Goal: Information Seeking & Learning: Check status

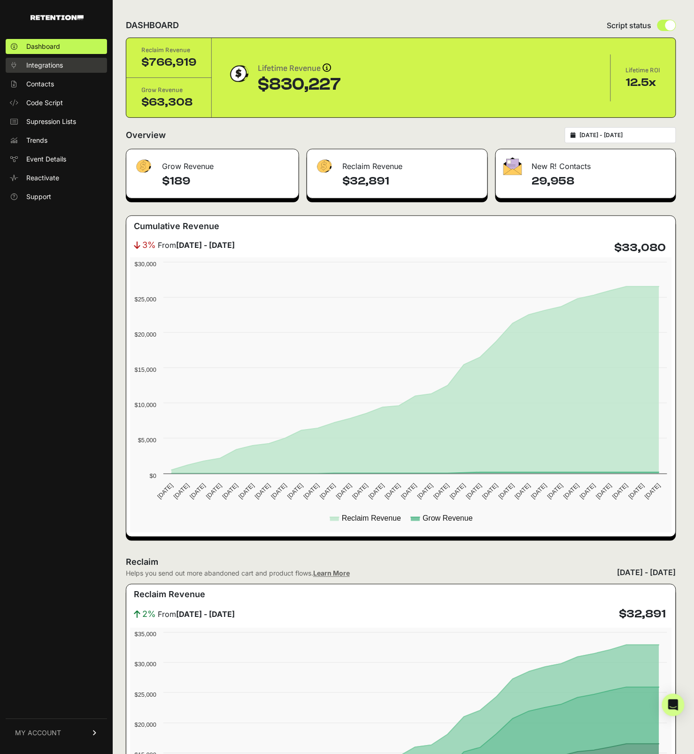
click at [46, 64] on span "Integrations" at bounding box center [44, 65] width 37 height 9
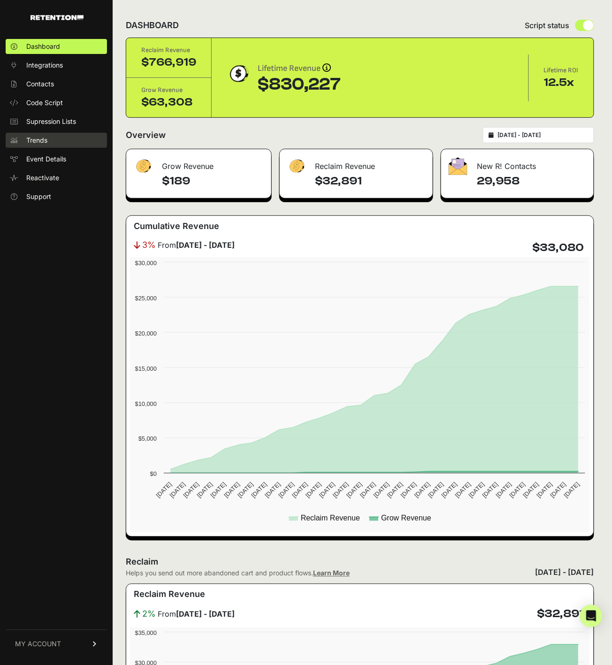
click at [77, 146] on link "Trends" at bounding box center [56, 140] width 101 height 15
click at [36, 145] on link "Trends" at bounding box center [56, 140] width 101 height 15
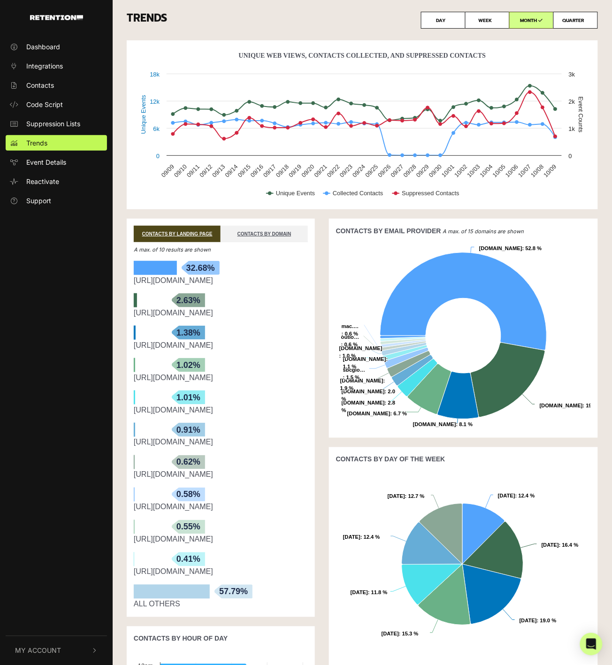
click at [571, 17] on label "QUARTER" at bounding box center [576, 20] width 45 height 17
radio input "true"
click at [572, 21] on label "QUARTER" at bounding box center [576, 20] width 45 height 17
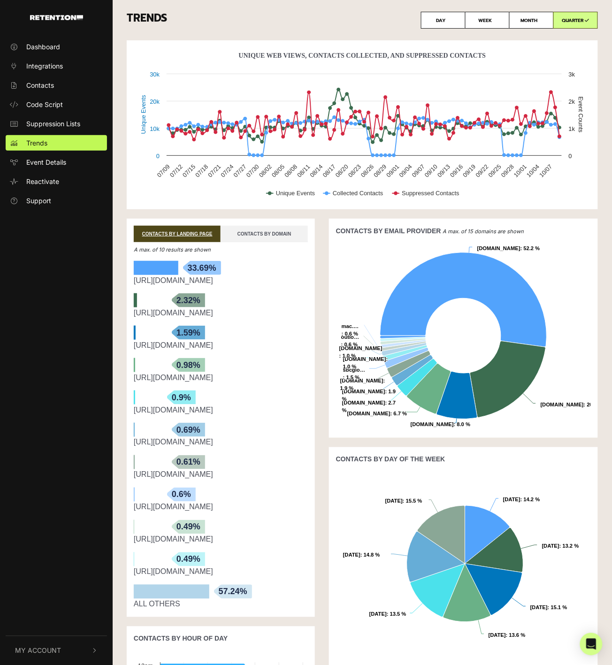
click at [263, 236] on link "CONTACTS BY DOMAIN" at bounding box center [264, 234] width 87 height 16
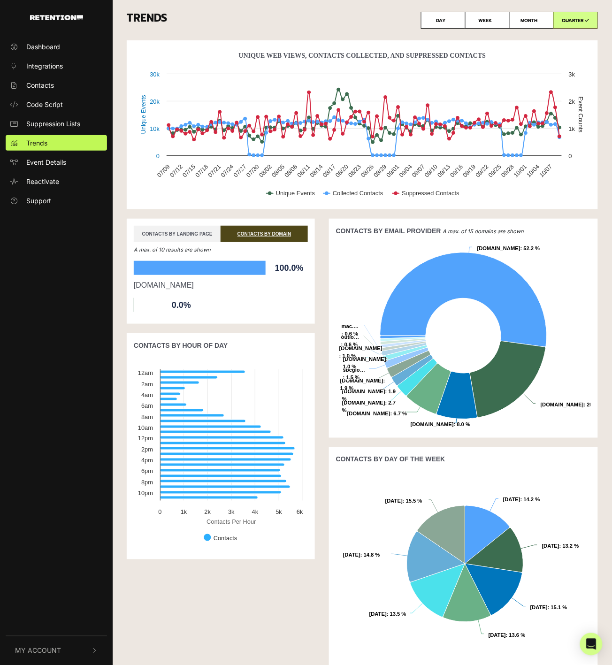
click at [179, 234] on link "CONTACTS BY LANDING PAGE" at bounding box center [177, 234] width 87 height 16
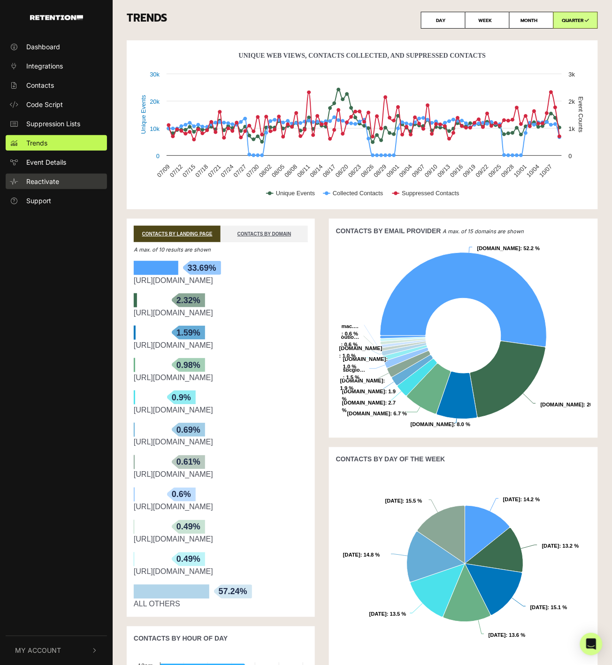
click at [49, 179] on span "Reactivate" at bounding box center [42, 182] width 33 height 10
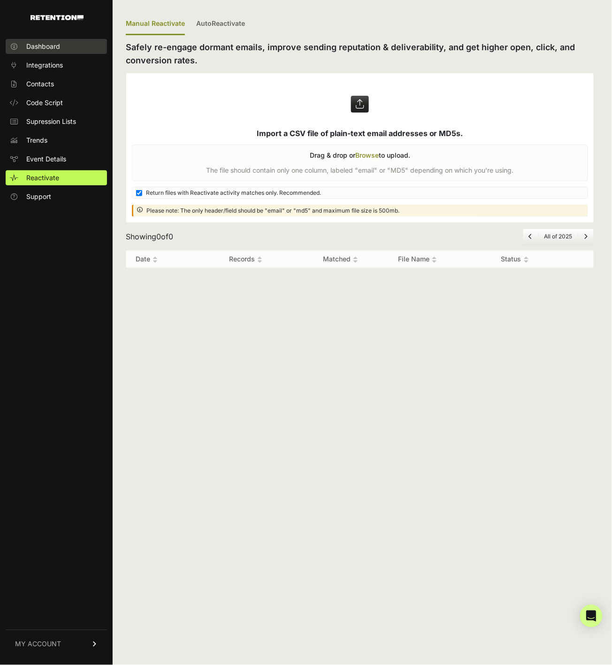
click at [65, 49] on link "Dashboard" at bounding box center [56, 46] width 101 height 15
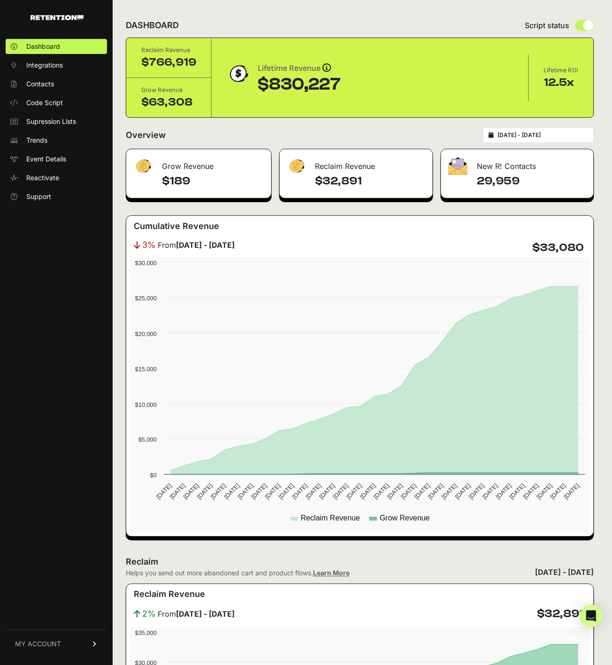
click at [170, 178] on h4 "$189" at bounding box center [213, 181] width 102 height 15
click at [541, 134] on input "2025-09-09 - 2025-10-09" at bounding box center [543, 135] width 90 height 8
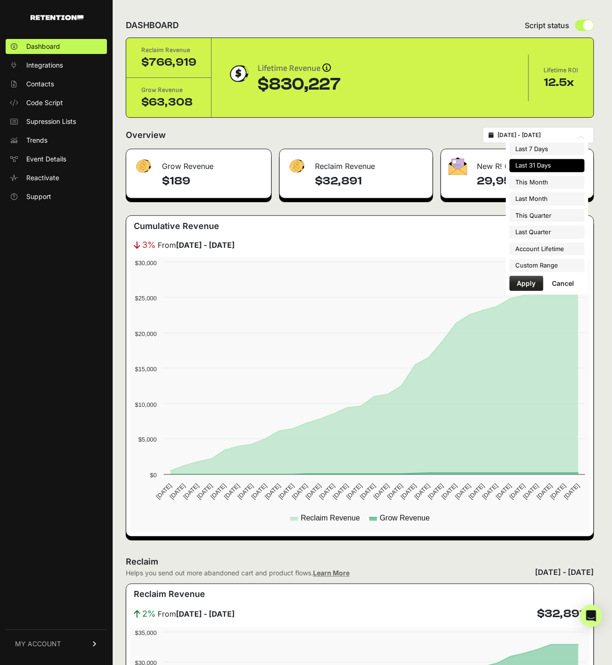
click at [531, 220] on li "This Quarter" at bounding box center [547, 215] width 75 height 13
type input "[DATE] - [DATE]"
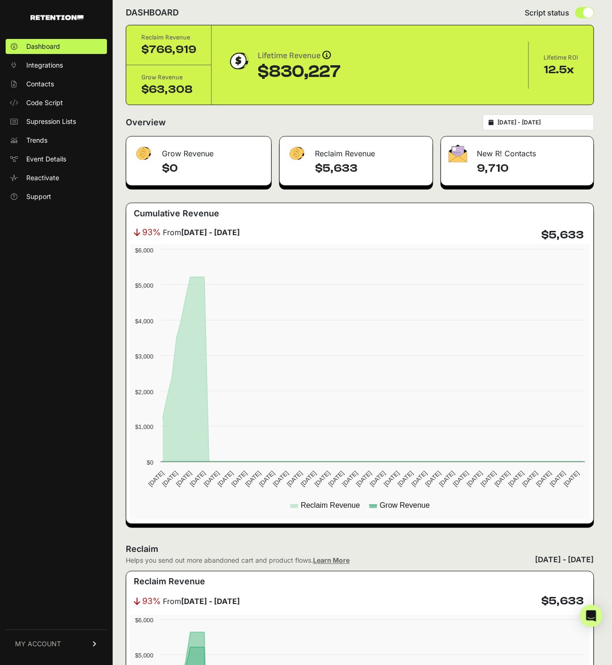
scroll to position [15, 0]
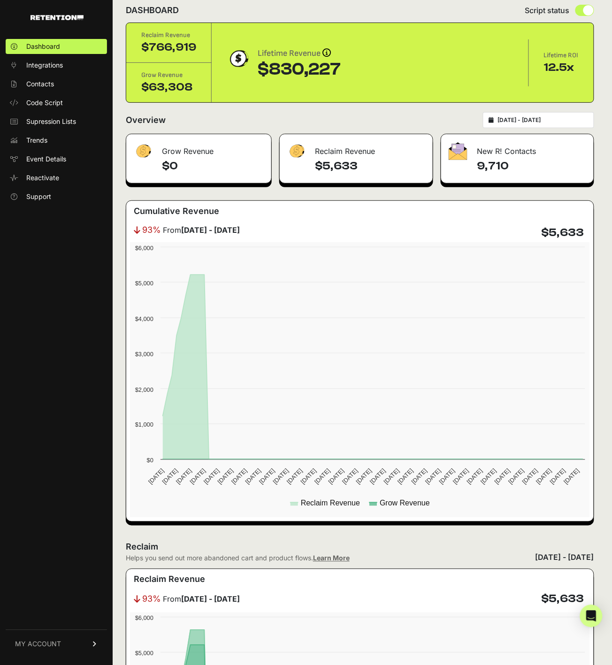
click at [549, 116] on input "[DATE] - [DATE]" at bounding box center [543, 120] width 90 height 8
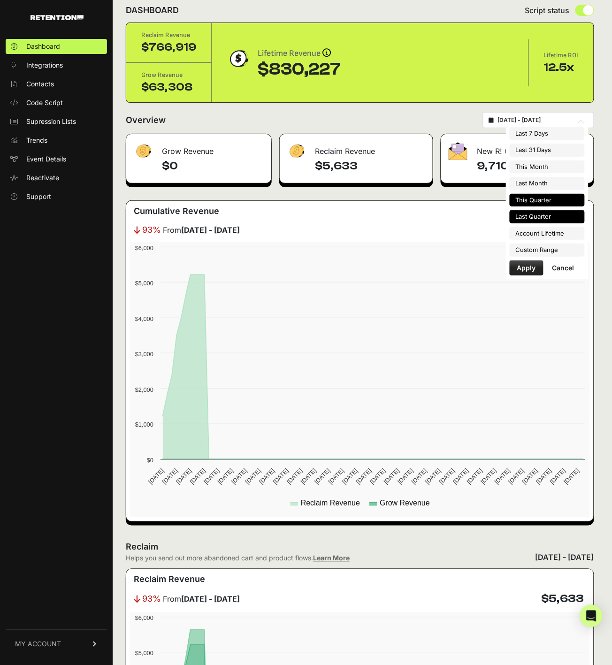
click at [543, 215] on li "Last Quarter" at bounding box center [547, 216] width 75 height 13
type input "[DATE] - [DATE]"
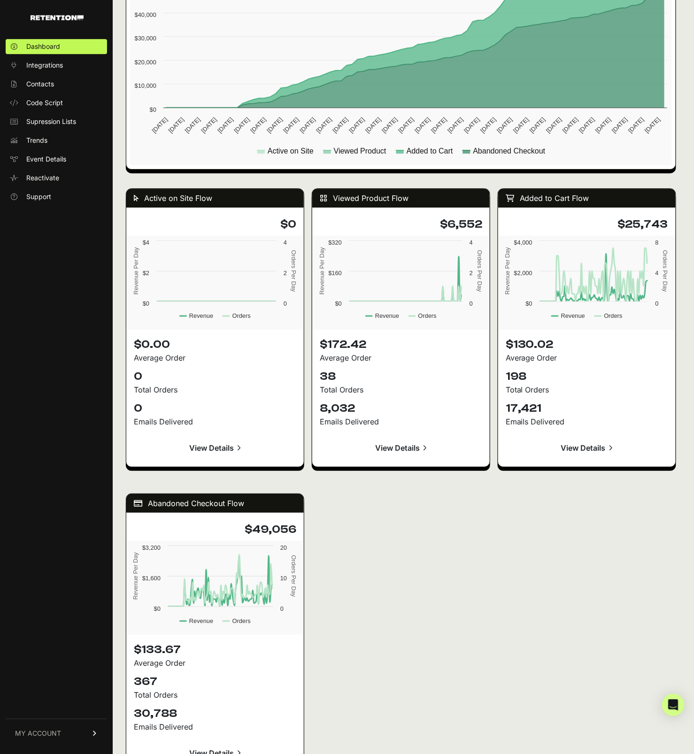
scroll to position [739, 0]
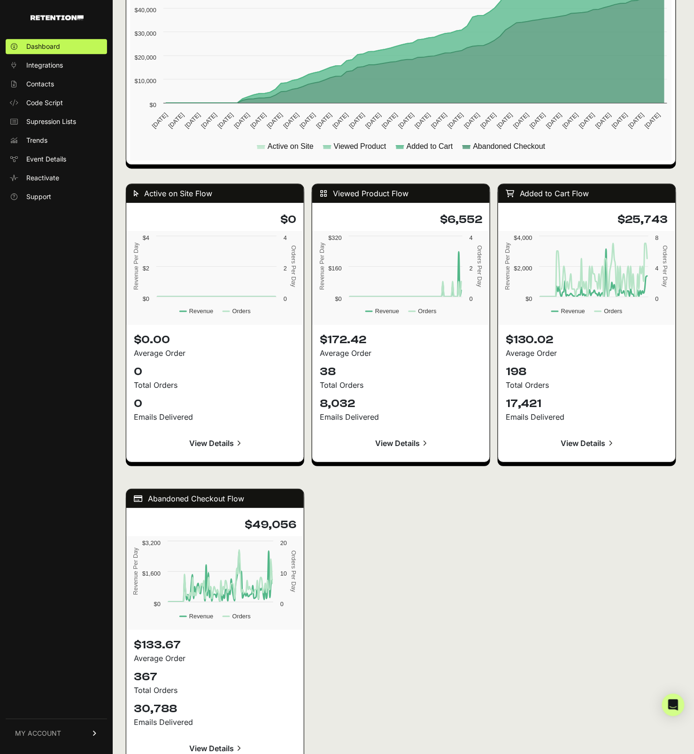
click at [220, 449] on link "View Details" at bounding box center [215, 443] width 162 height 23
click at [221, 444] on link "View Details" at bounding box center [215, 443] width 162 height 23
click at [209, 448] on link "View Details" at bounding box center [215, 443] width 162 height 23
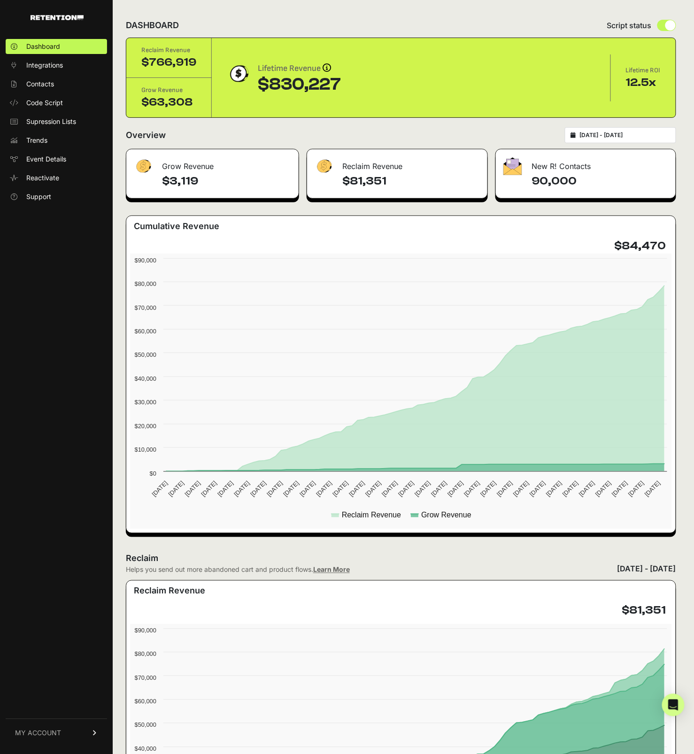
scroll to position [0, 0]
click at [612, 131] on div "2025-07-01 - 2025-09-30" at bounding box center [620, 135] width 111 height 16
click at [605, 131] on div "2025-07-01 - 2025-09-30" at bounding box center [620, 135] width 111 height 16
click at [599, 139] on input "2025-07-01 - 2025-09-30" at bounding box center [625, 135] width 90 height 8
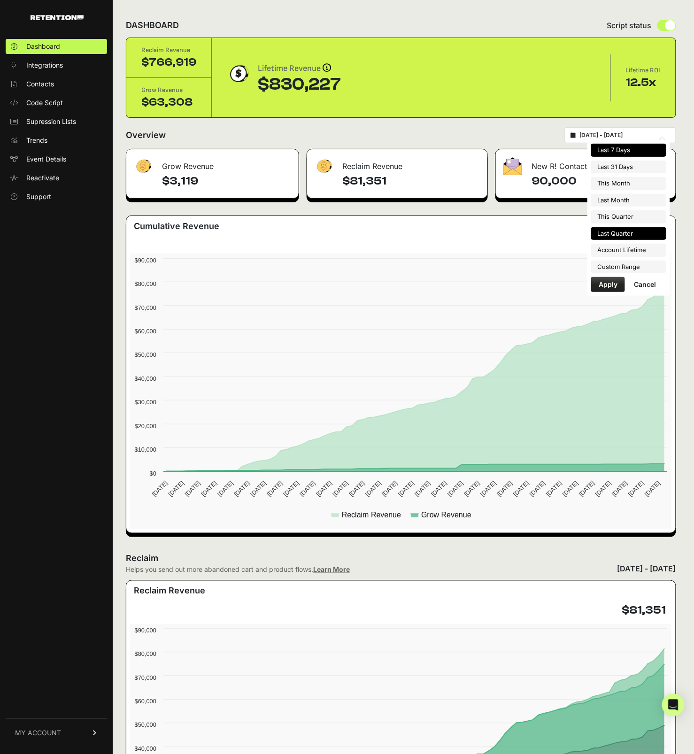
click at [612, 154] on li "Last 7 Days" at bounding box center [628, 150] width 75 height 13
type input "[DATE] - [DATE]"
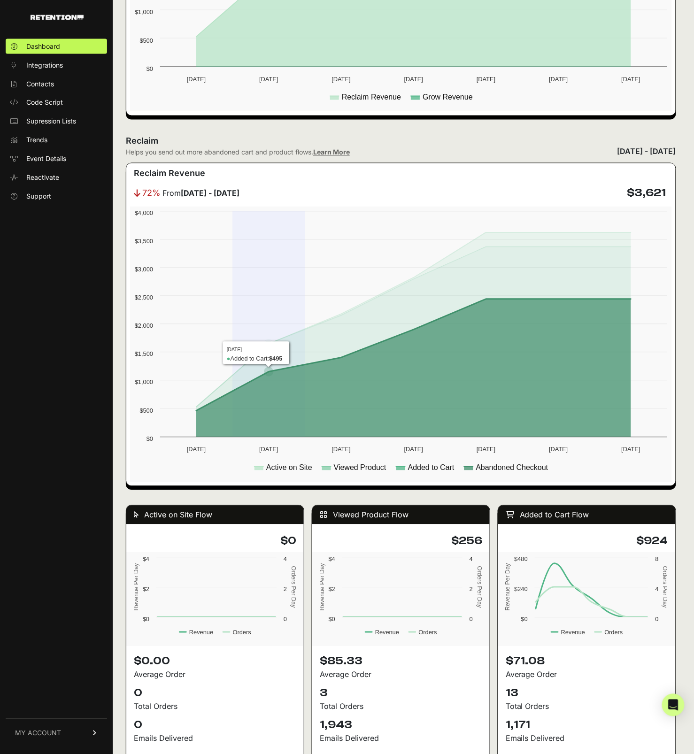
scroll to position [417, 0]
